Goal: Find specific page/section: Find specific page/section

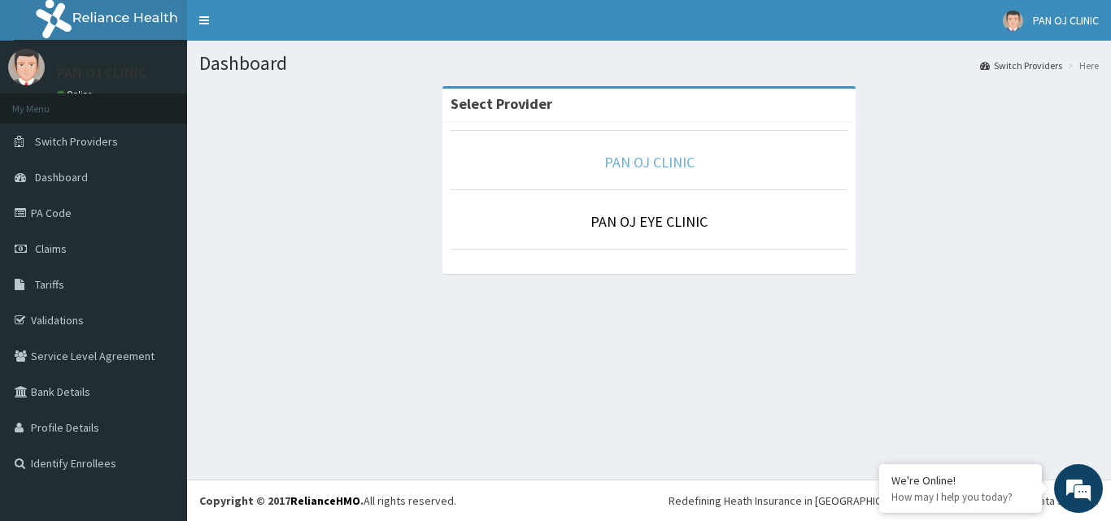
click at [674, 159] on link "PAN OJ CLINIC" at bounding box center [649, 162] width 90 height 19
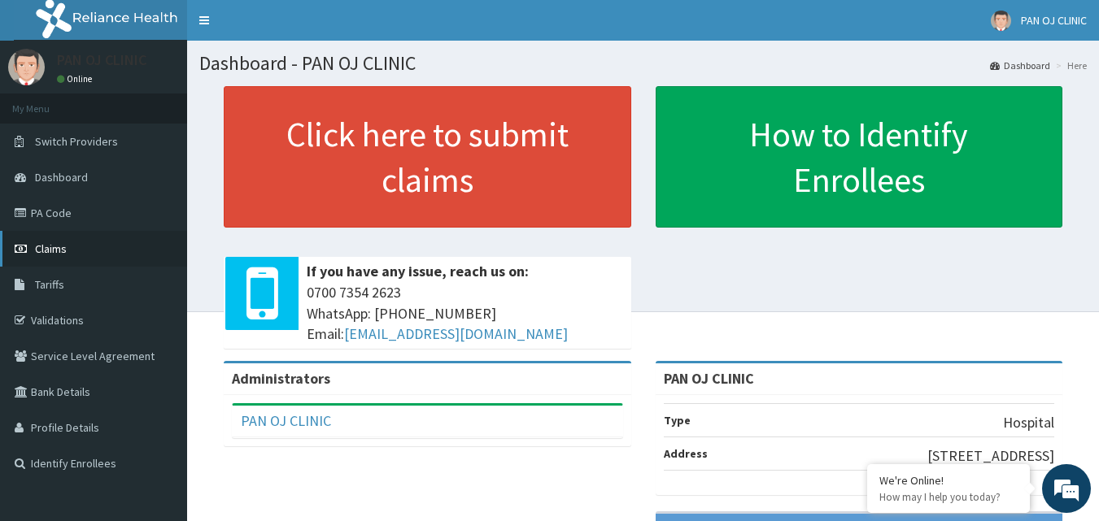
click at [74, 238] on link "Claims" at bounding box center [93, 249] width 187 height 36
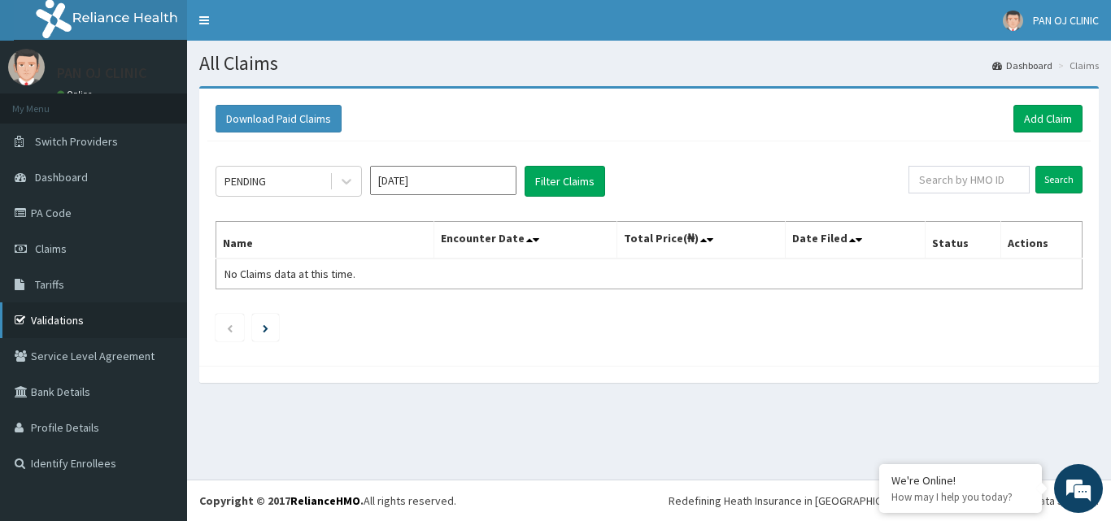
click at [72, 315] on link "Validations" at bounding box center [93, 321] width 187 height 36
